Goal: Information Seeking & Learning: Understand process/instructions

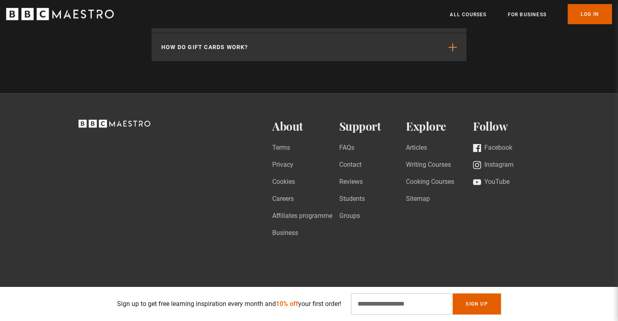
scroll to position [1895, 0]
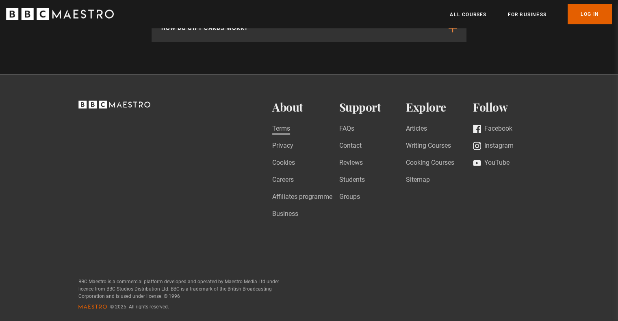
click at [280, 124] on link "Terms" at bounding box center [281, 129] width 18 height 11
